Goal: Information Seeking & Learning: Learn about a topic

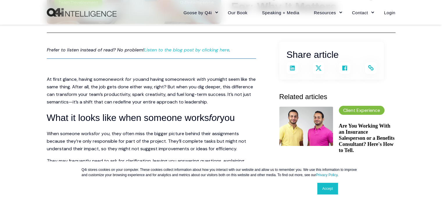
scroll to position [145, 0]
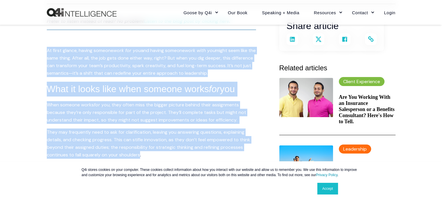
drag, startPoint x: 47, startPoint y: 50, endPoint x: 141, endPoint y: 153, distance: 139.3
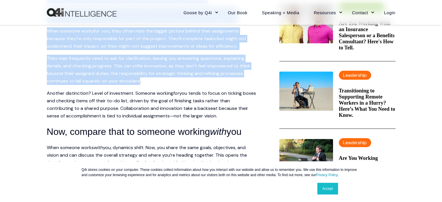
scroll to position [232, 0]
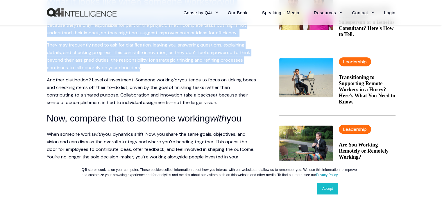
copy span "Lo ipsum dolors, ametco adipisc elit sed doe tem incidi utlabor etdo magn ali e…"
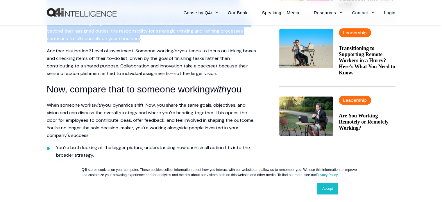
scroll to position [291, 0]
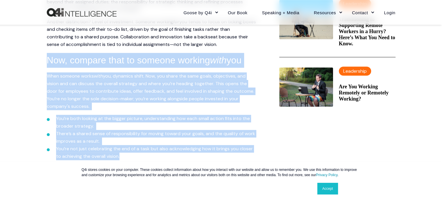
drag, startPoint x: 48, startPoint y: 58, endPoint x: 121, endPoint y: 155, distance: 121.7
click at [121, 155] on span "Prefer to listen instead of read? No problem! Listen to the blog post by clicki…" at bounding box center [151, 142] width 209 height 540
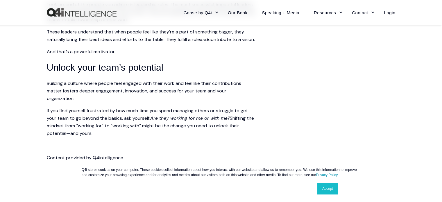
scroll to position [523, 0]
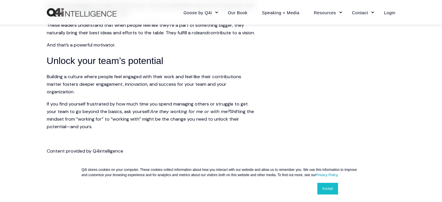
copy span "Now, compare that to someone working with you When someone works with you, dyna…"
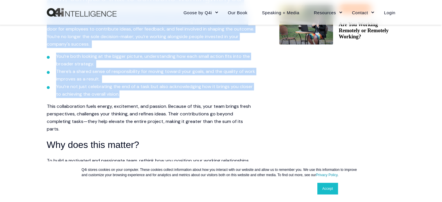
scroll to position [349, 0]
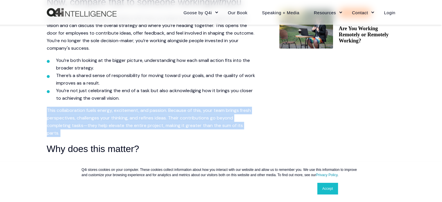
drag, startPoint x: 48, startPoint y: 110, endPoint x: 67, endPoint y: 135, distance: 31.9
click at [67, 135] on p "This collaboration fuels energy, excitement, and passion. Because of this, your…" at bounding box center [151, 122] width 209 height 30
copy p "This collaboration fuels energy, excitement, and passion. Because of this, your…"
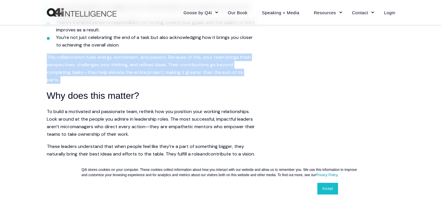
scroll to position [436, 0]
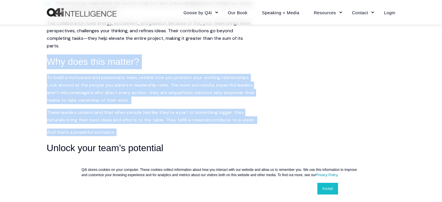
drag, startPoint x: 49, startPoint y: 60, endPoint x: 118, endPoint y: 139, distance: 105.9
copy span "Why does this matter? To build a motivated and passionate team, rethink how you…"
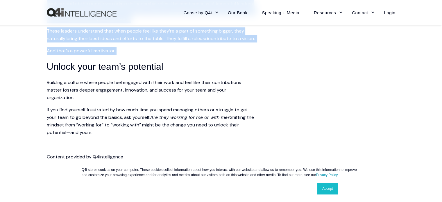
scroll to position [523, 0]
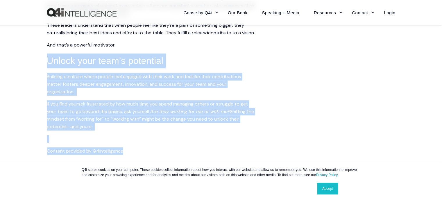
drag, startPoint x: 49, startPoint y: 66, endPoint x: 132, endPoint y: 156, distance: 122.0
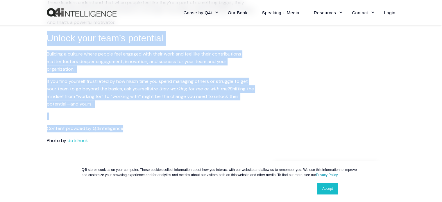
scroll to position [581, 0]
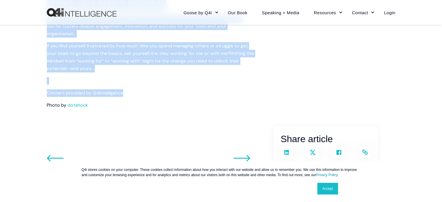
copy span "Unlock your team’s potential Building a culture where people feel engaged with …"
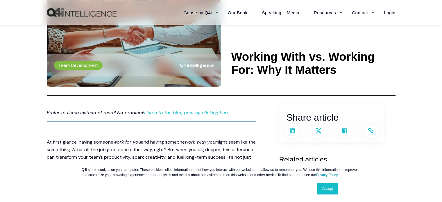
scroll to position [0, 0]
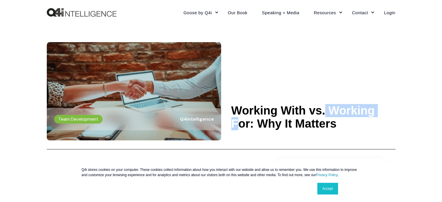
drag, startPoint x: 307, startPoint y: 109, endPoint x: 254, endPoint y: 112, distance: 53.5
click at [254, 112] on h1 "Working With vs. Working For: Why It Matters" at bounding box center [313, 117] width 164 height 26
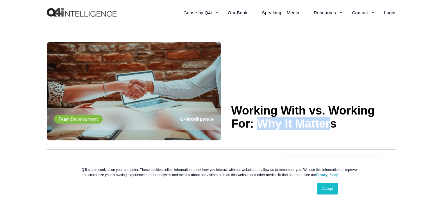
drag, startPoint x: 331, startPoint y: 110, endPoint x: 259, endPoint y: 134, distance: 75.7
click at [259, 134] on header "Team Development Q4intelligence Working With vs. Working For: Why It Matters" at bounding box center [221, 87] width 349 height 125
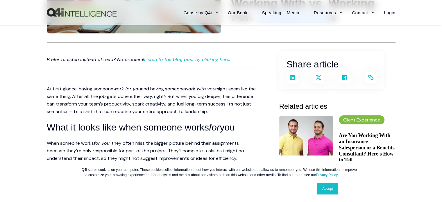
scroll to position [116, 0]
